Goal: Obtain resource: Obtain resource

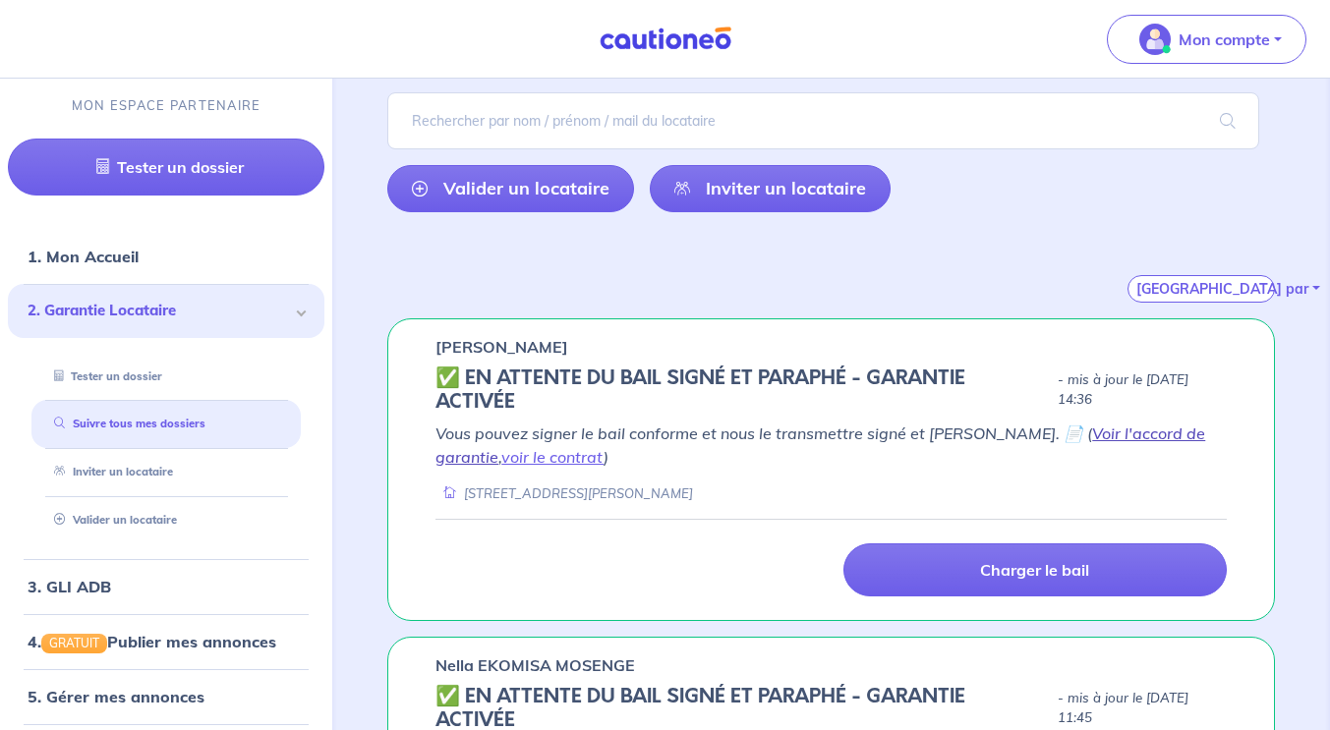
click at [1109, 433] on link "Voir l'accord de garantie" at bounding box center [821, 445] width 770 height 43
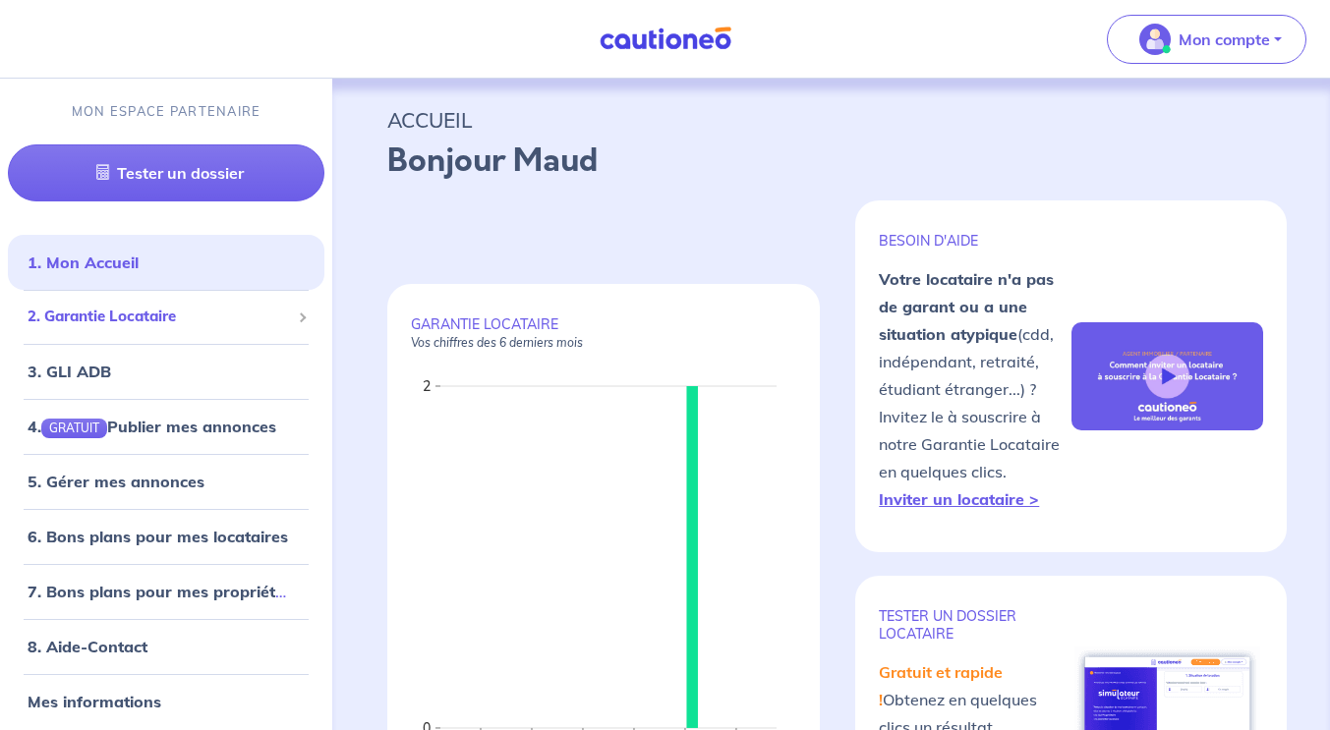
click at [208, 310] on span "2. Garantie Locataire" at bounding box center [159, 317] width 262 height 23
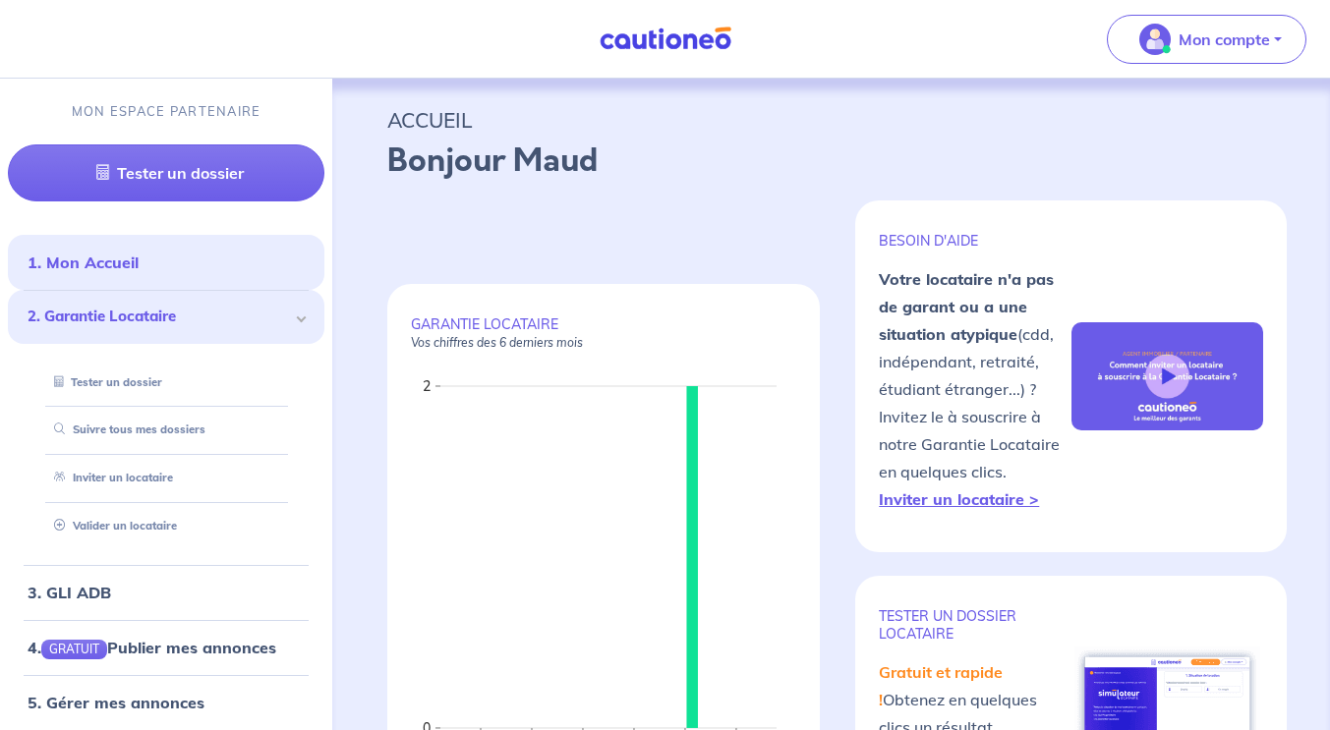
click at [208, 310] on span "2. Garantie Locataire" at bounding box center [159, 317] width 262 height 23
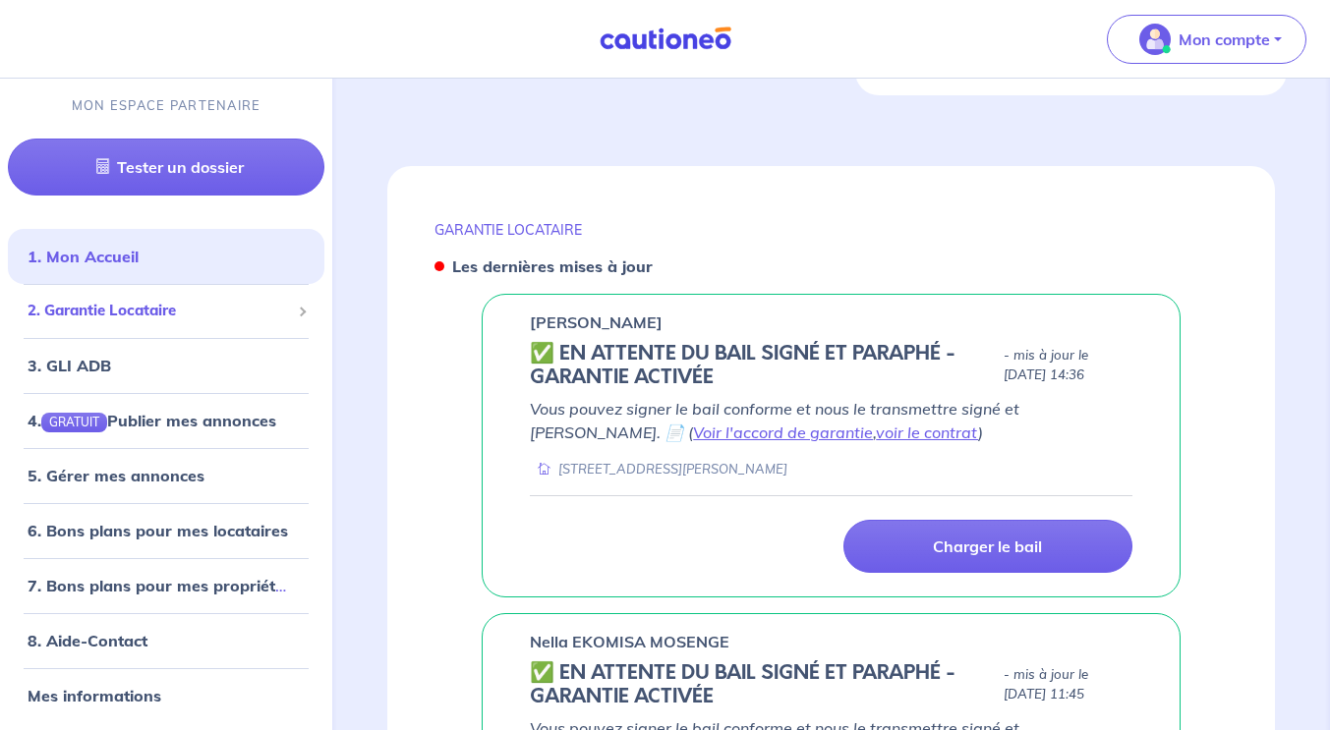
scroll to position [829, 0]
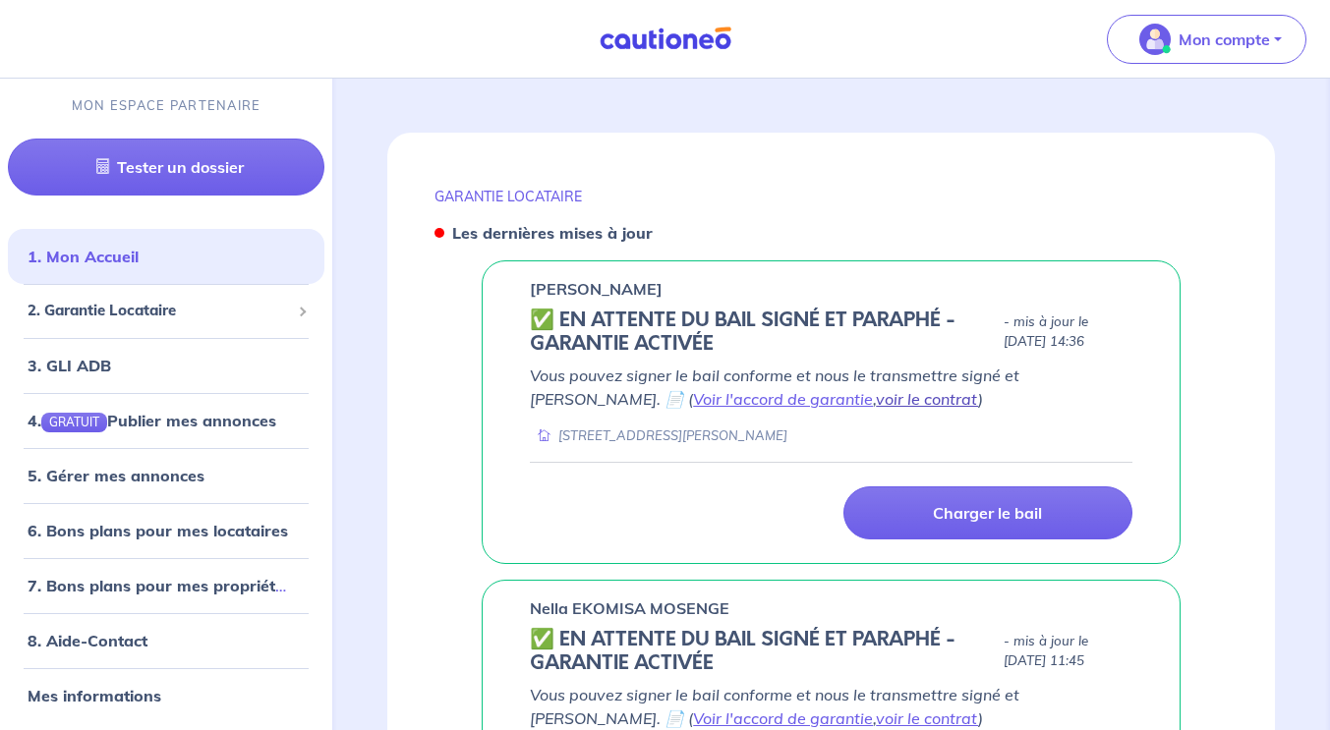
click at [876, 389] on link "voir le contrat" at bounding box center [927, 399] width 102 height 20
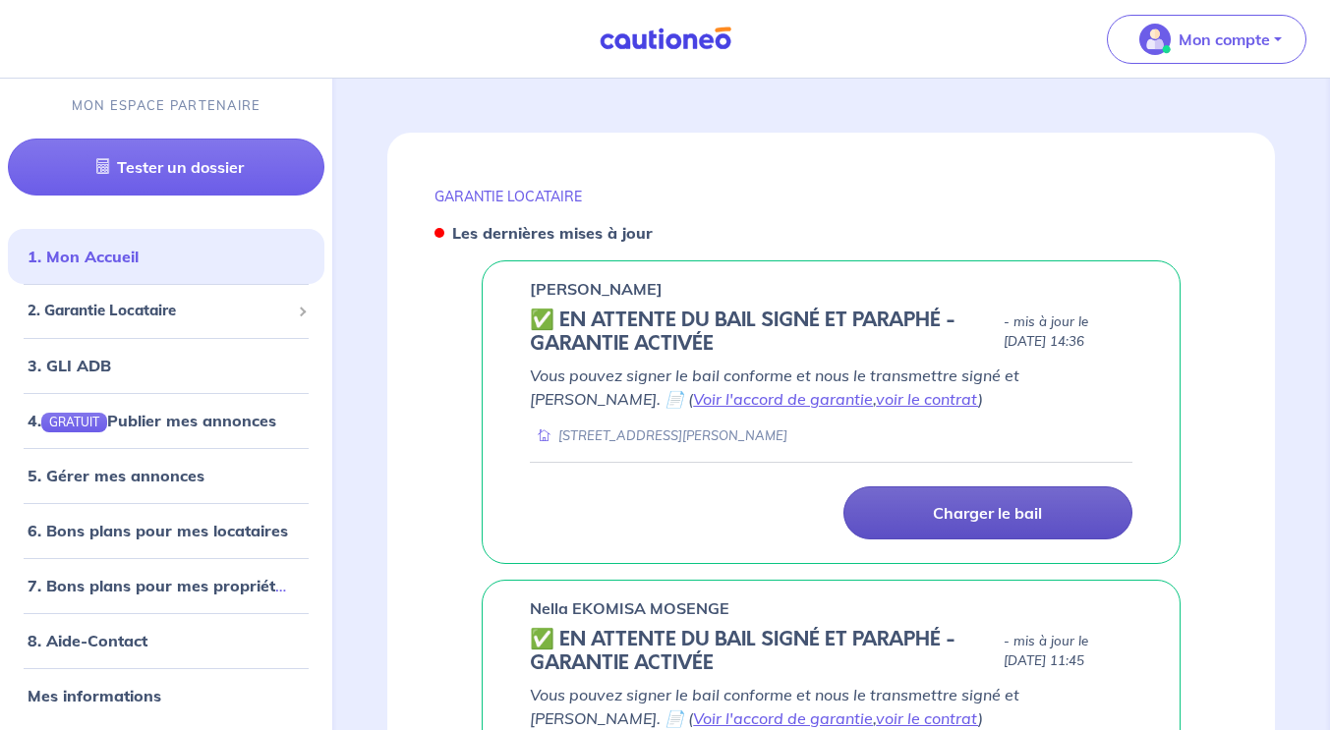
click at [991, 503] on p "Charger le bail" at bounding box center [987, 513] width 109 height 20
